Goal: Information Seeking & Learning: Learn about a topic

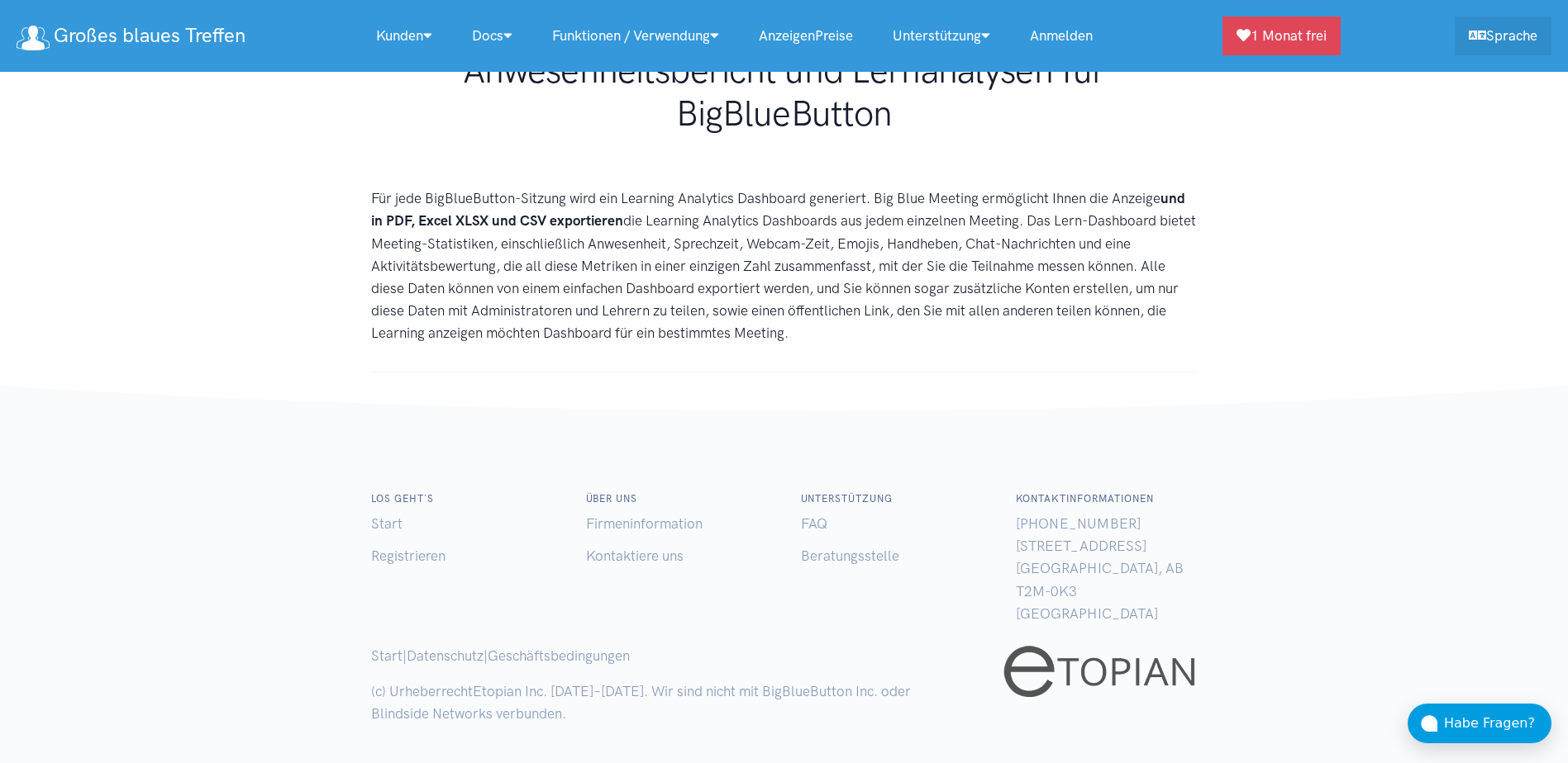
scroll to position [114, 0]
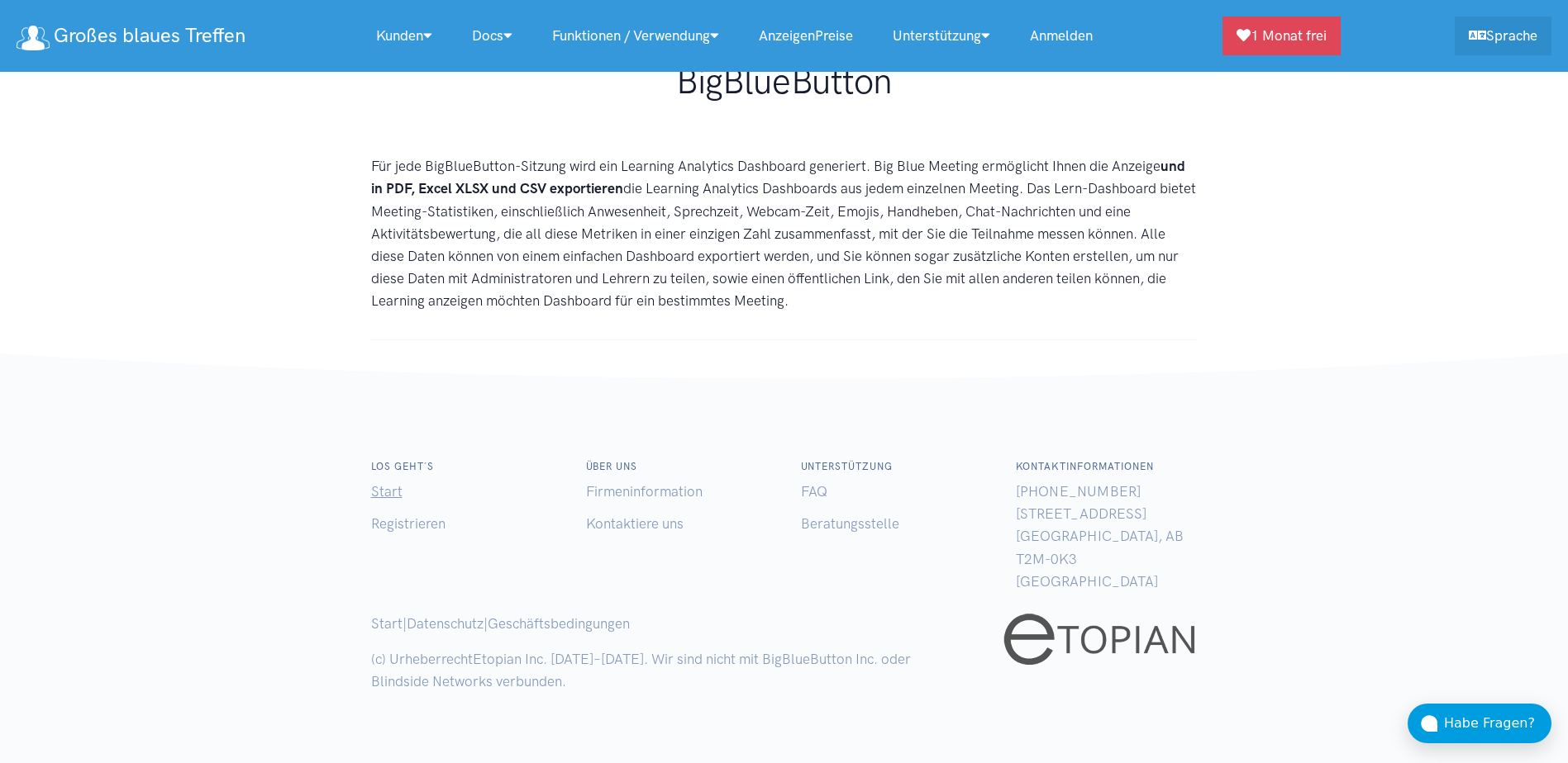
click at [393, 492] on link "Start" at bounding box center [387, 491] width 31 height 17
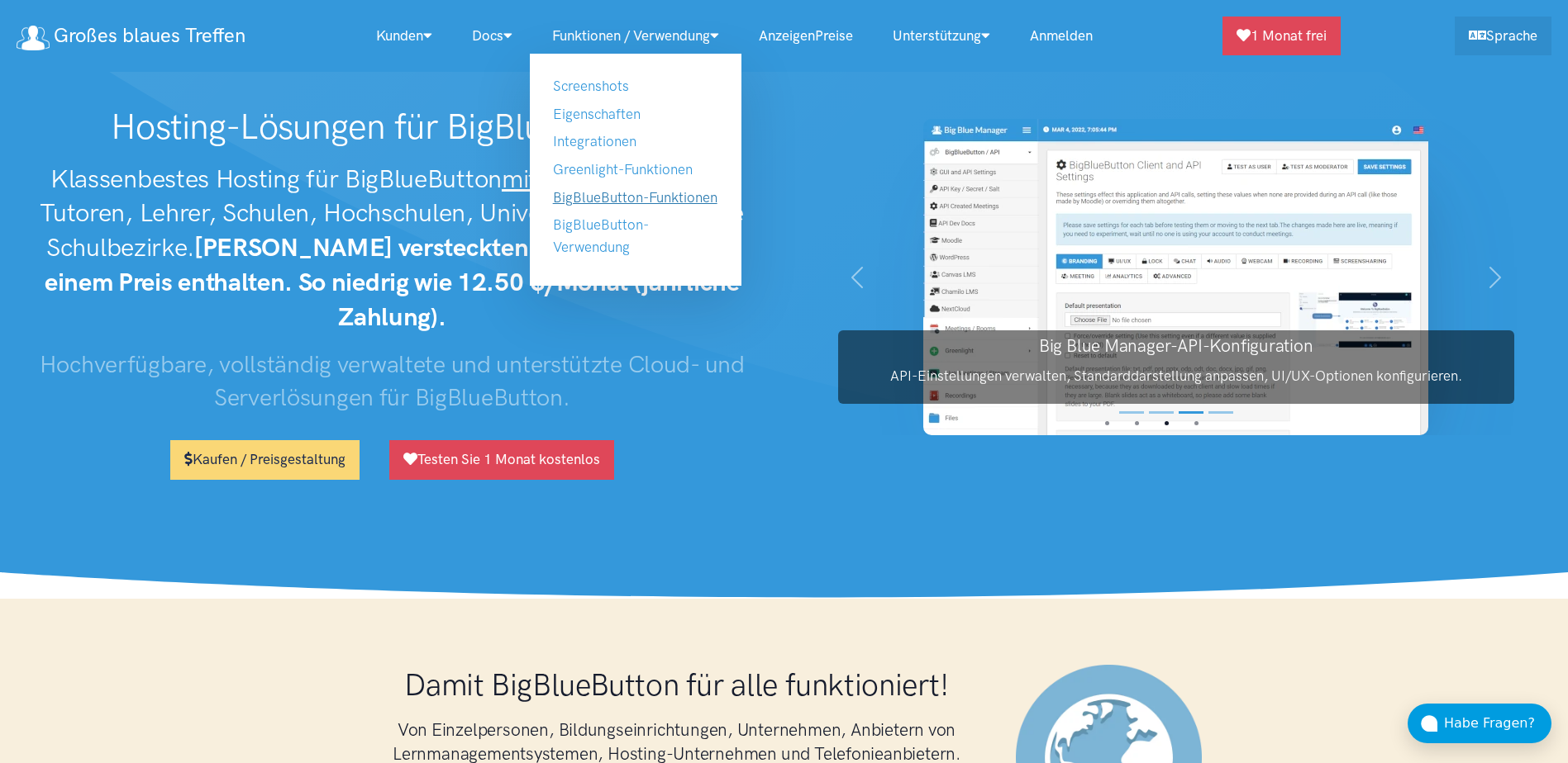
click at [675, 192] on link "BigBlueButton-Funktionen" at bounding box center [635, 197] width 164 height 17
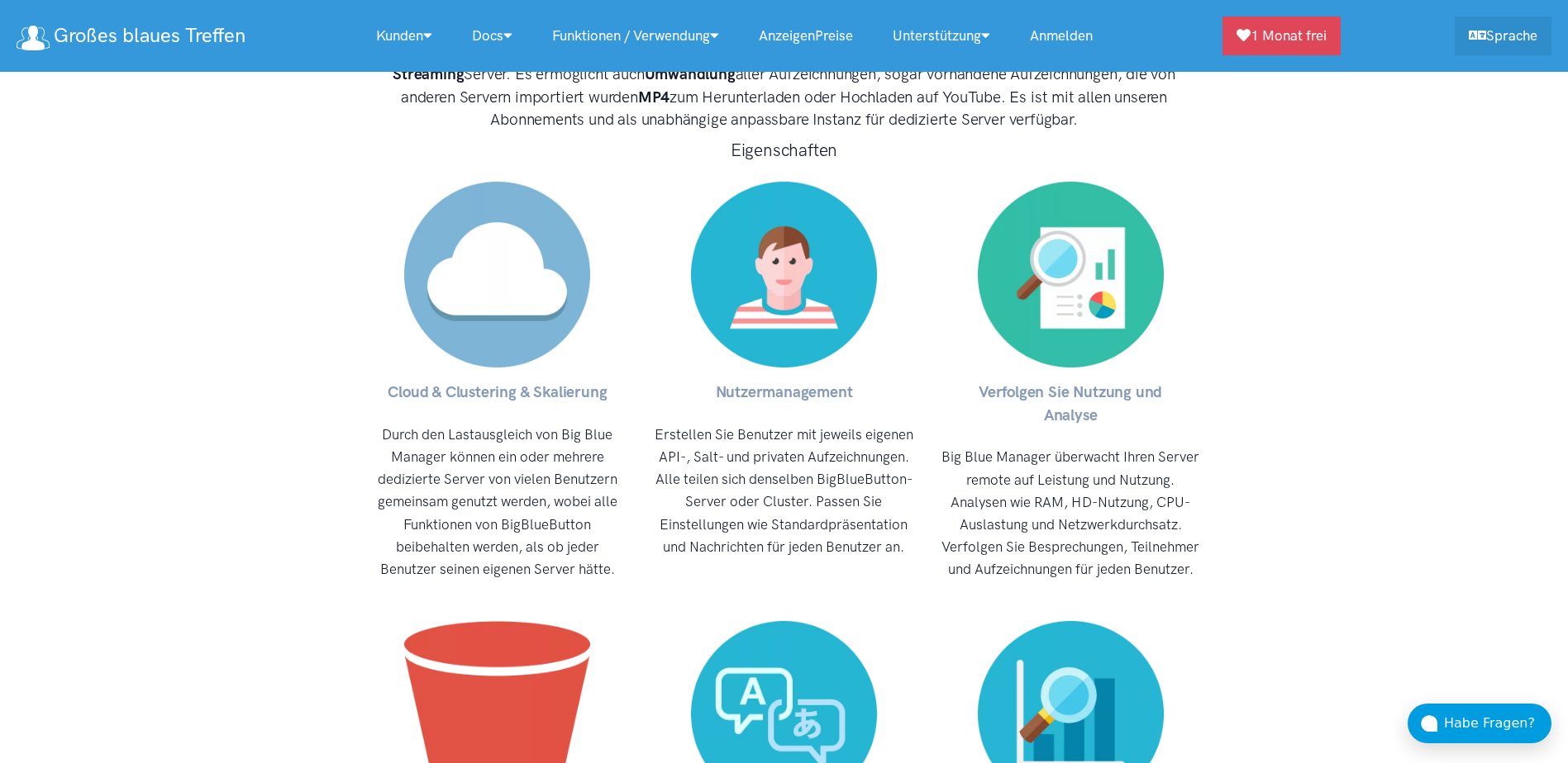
scroll to position [7327, 0]
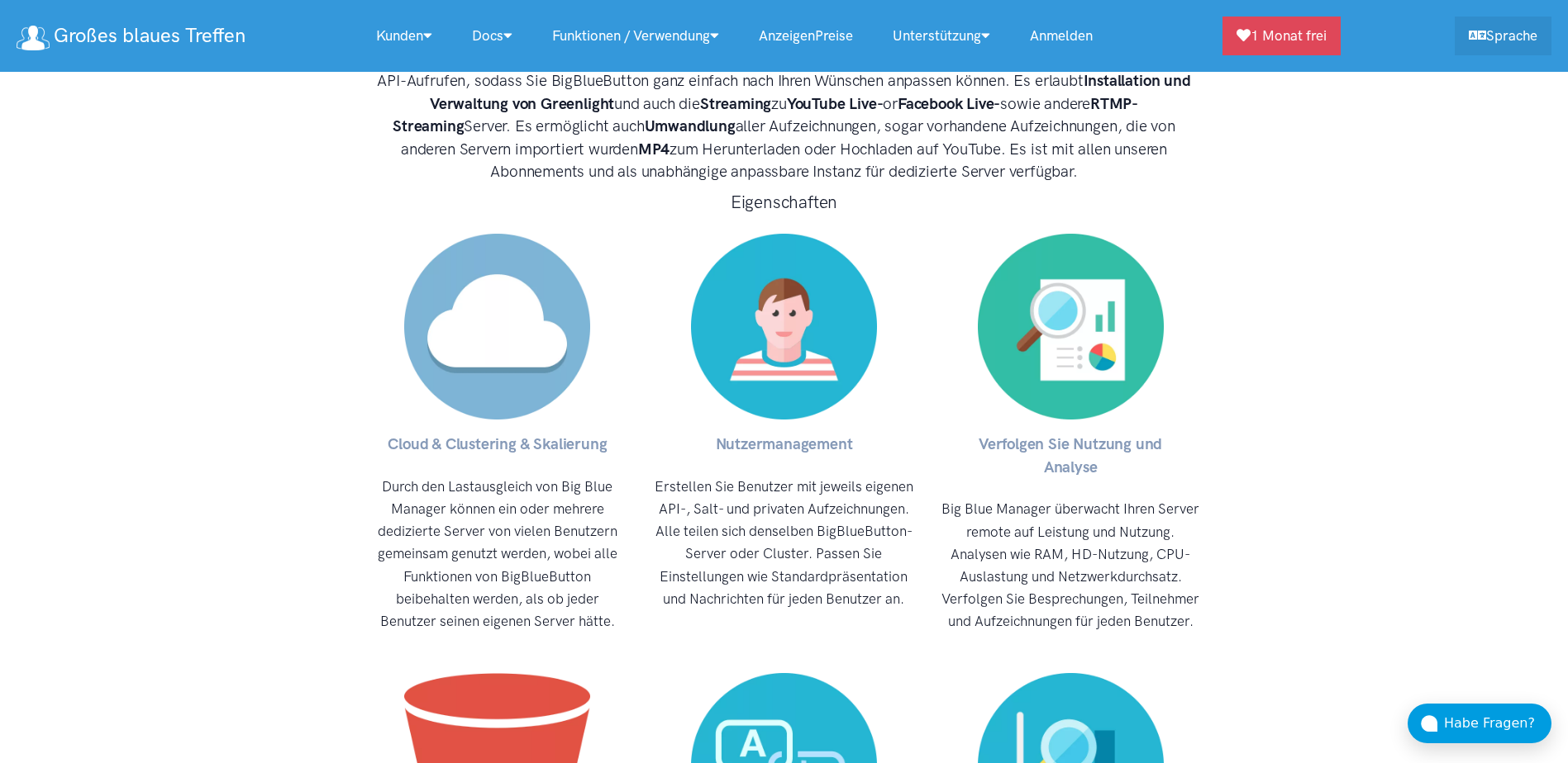
click at [1076, 268] on img at bounding box center [1070, 326] width 186 height 186
click at [1091, 498] on p "Big Blue Manager überwacht Ihren Server remote auf Leistung und Nutzung. Analys…" at bounding box center [1070, 566] width 260 height 135
click at [1088, 498] on p "Big Blue Manager überwacht Ihren Server remote auf Leistung und Nutzung. Analys…" at bounding box center [1070, 566] width 260 height 135
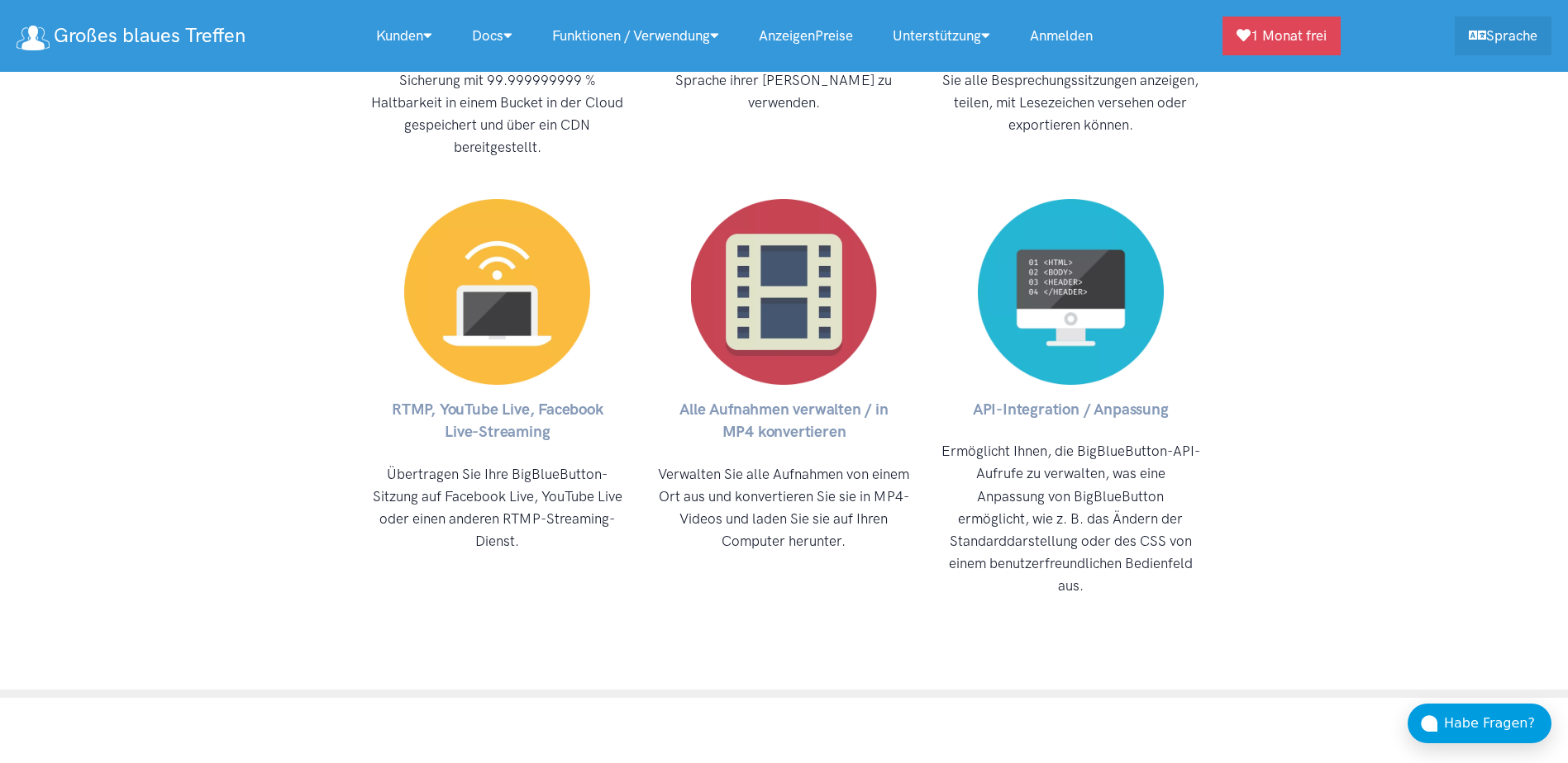
scroll to position [8236, 0]
